Goal: Task Accomplishment & Management: Use online tool/utility

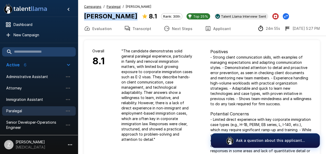
click at [178, 31] on button "Next Steps" at bounding box center [178, 28] width 41 height 15
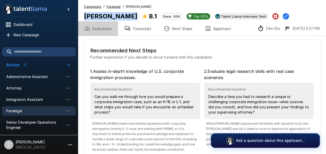
click at [105, 29] on button "Evaluation" at bounding box center [98, 28] width 40 height 15
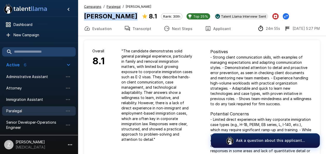
click at [107, 30] on button "Evaluation" at bounding box center [98, 28] width 40 height 15
click at [105, 27] on button "Evaluation" at bounding box center [98, 28] width 40 height 15
click at [103, 29] on button "Evaluation" at bounding box center [98, 28] width 40 height 15
click at [137, 29] on button "Transcript" at bounding box center [137, 28] width 39 height 15
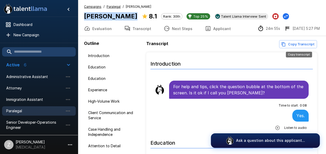
click at [303, 44] on button "Copy Transcript" at bounding box center [298, 44] width 38 height 8
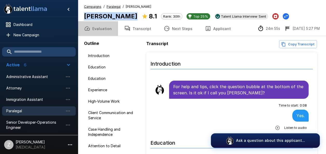
click at [104, 30] on button "Evaluation" at bounding box center [98, 28] width 40 height 15
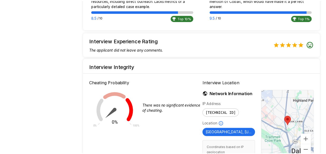
scroll to position [551, 0]
